Goal: Entertainment & Leisure: Consume media (video, audio)

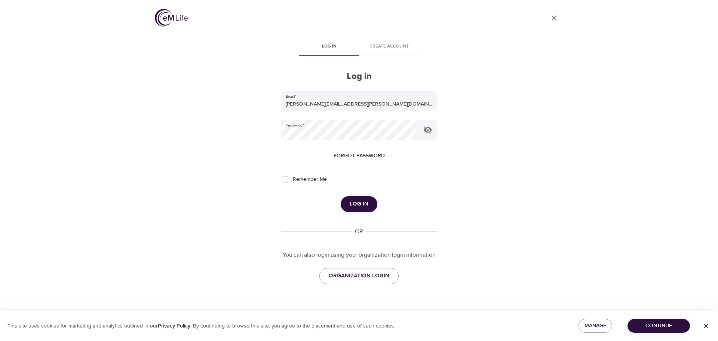
drag, startPoint x: 360, startPoint y: 202, endPoint x: 586, endPoint y: 156, distance: 230.6
click at [361, 202] on span "Log in" at bounding box center [359, 204] width 19 height 10
click at [587, 154] on div "User Profile Log in Create account Log in Email   * [PERSON_NAME][EMAIL_ADDRESS…" at bounding box center [359, 170] width 718 height 341
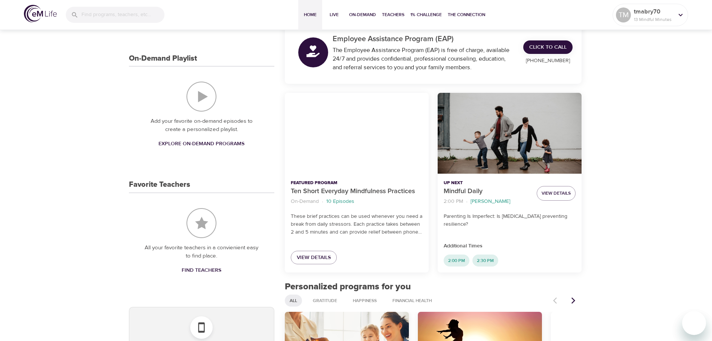
scroll to position [187, 0]
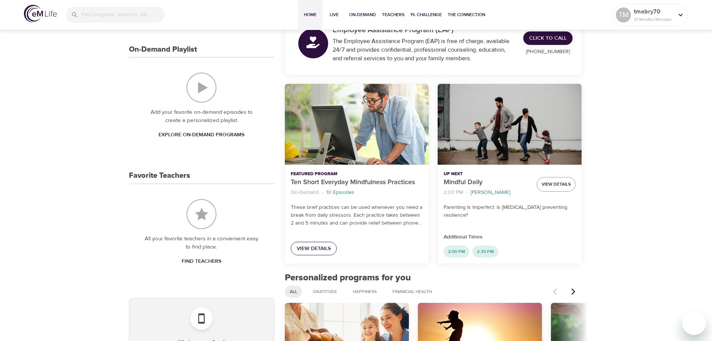
click at [302, 252] on span "View Details" at bounding box center [314, 248] width 34 height 9
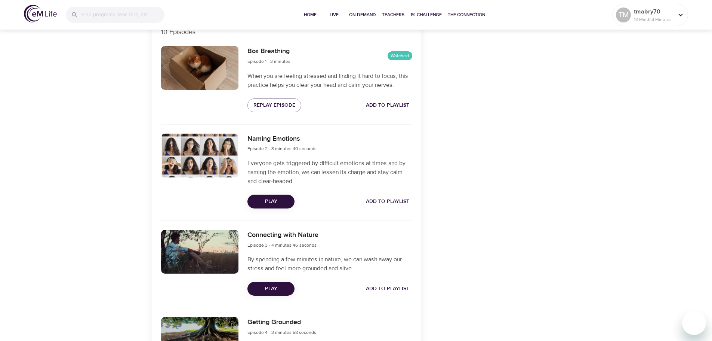
scroll to position [336, 0]
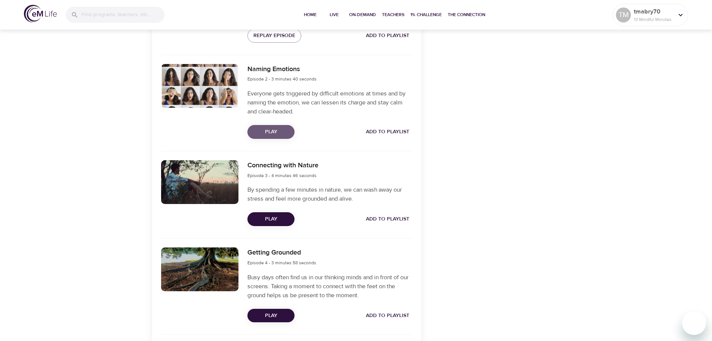
click at [262, 130] on span "Play" at bounding box center [270, 131] width 35 height 9
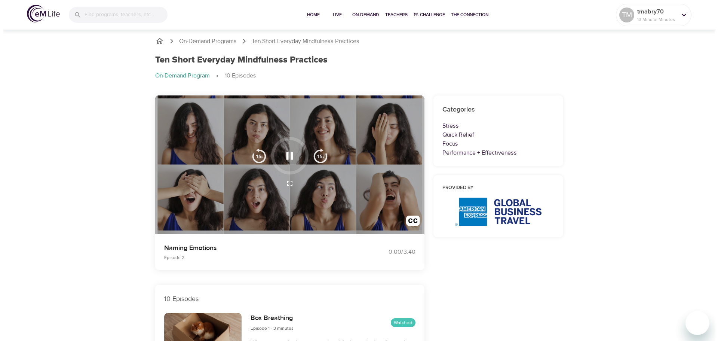
scroll to position [0, 0]
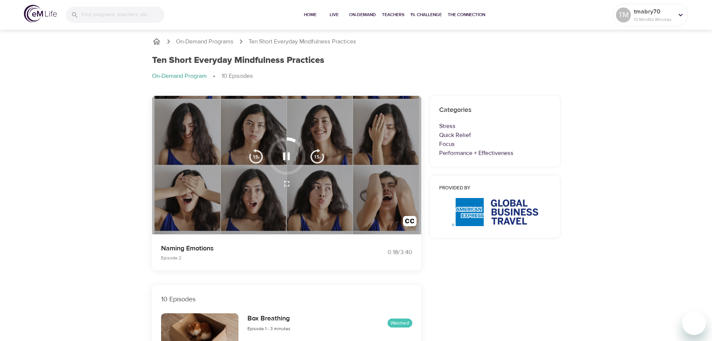
click at [277, 166] on div at bounding box center [286, 155] width 37 height 37
click at [290, 152] on icon "button" at bounding box center [286, 156] width 13 height 13
